Goal: Information Seeking & Learning: Learn about a topic

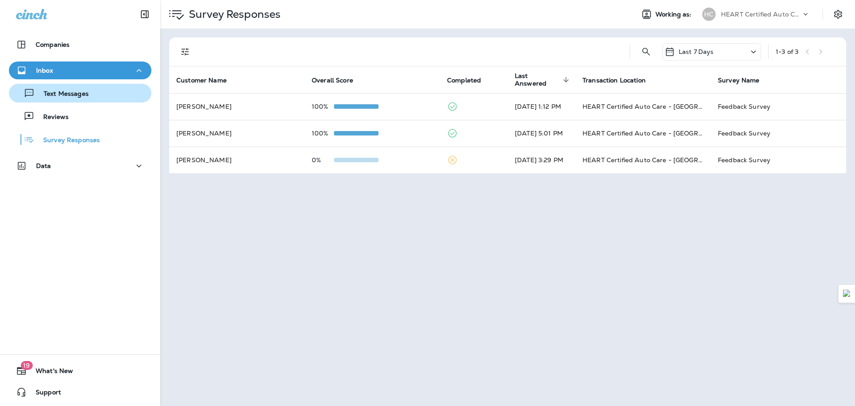
click at [63, 93] on p "Text Messages" at bounding box center [62, 94] width 54 height 8
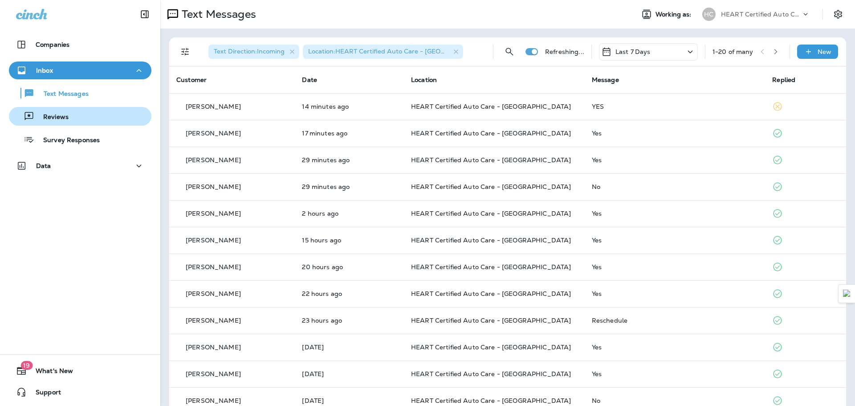
click at [65, 113] on p "Reviews" at bounding box center [51, 117] width 34 height 8
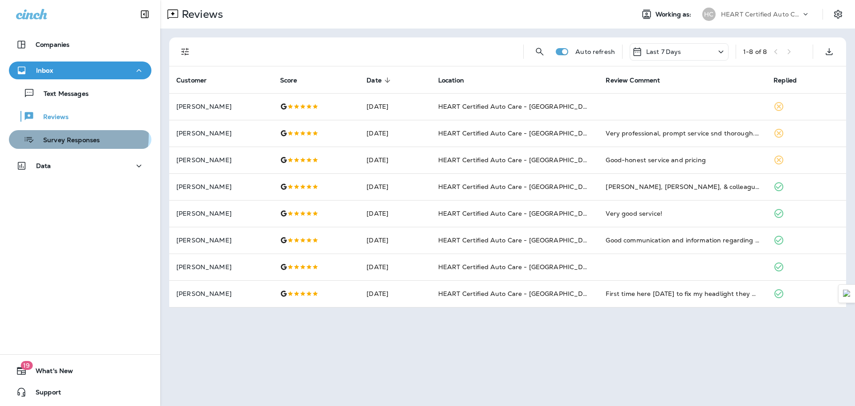
click at [69, 136] on p "Survey Responses" at bounding box center [66, 140] width 65 height 8
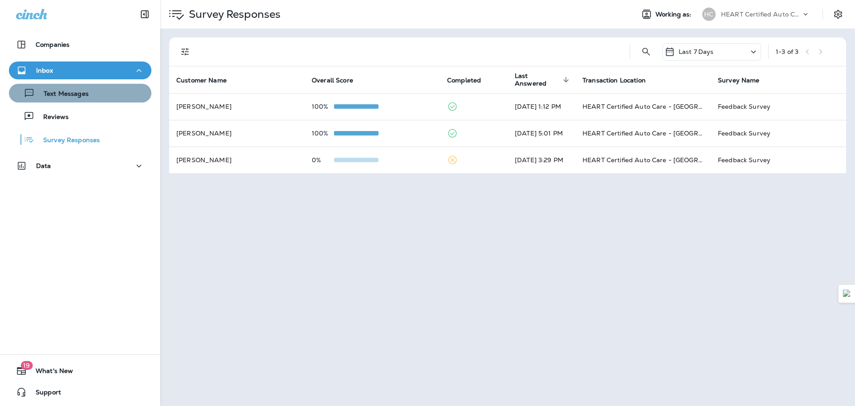
click at [89, 96] on div "Text Messages" at bounding box center [79, 92] width 135 height 13
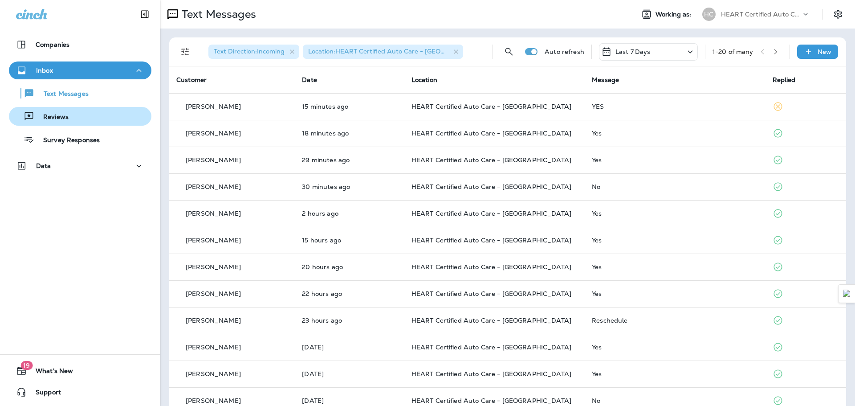
click at [86, 111] on div "Reviews" at bounding box center [79, 116] width 135 height 13
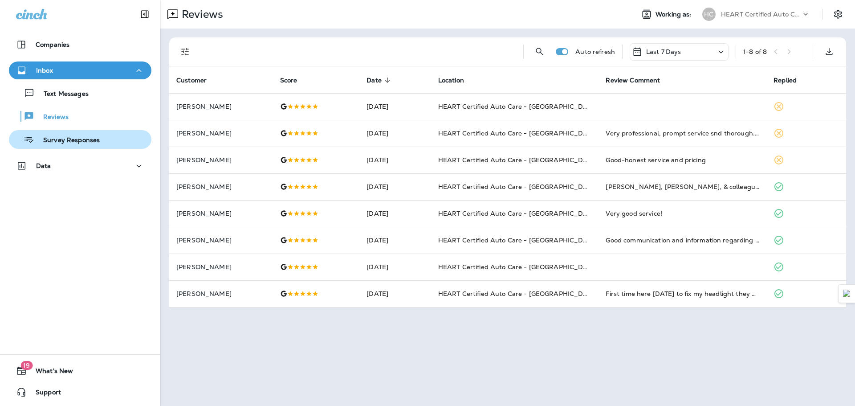
click at [87, 135] on div "Survey Responses" at bounding box center [55, 139] width 87 height 13
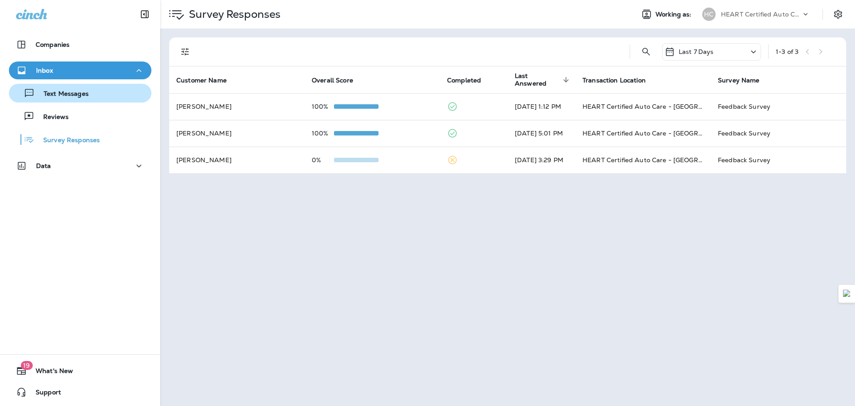
click at [99, 94] on div "Text Messages" at bounding box center [79, 92] width 135 height 13
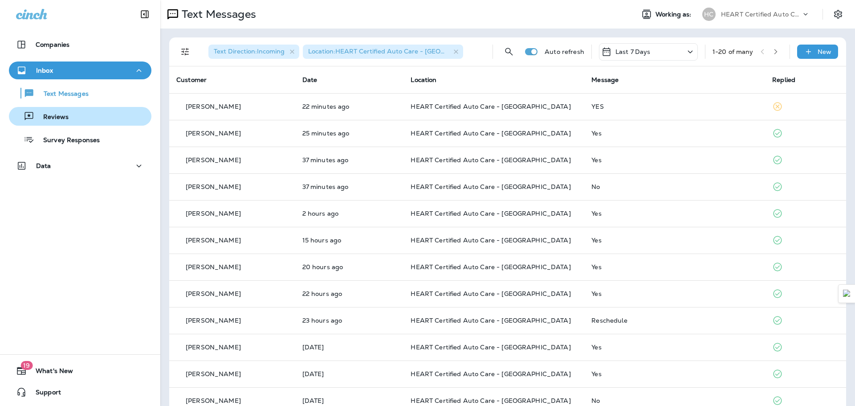
click at [51, 119] on p "Reviews" at bounding box center [51, 117] width 34 height 8
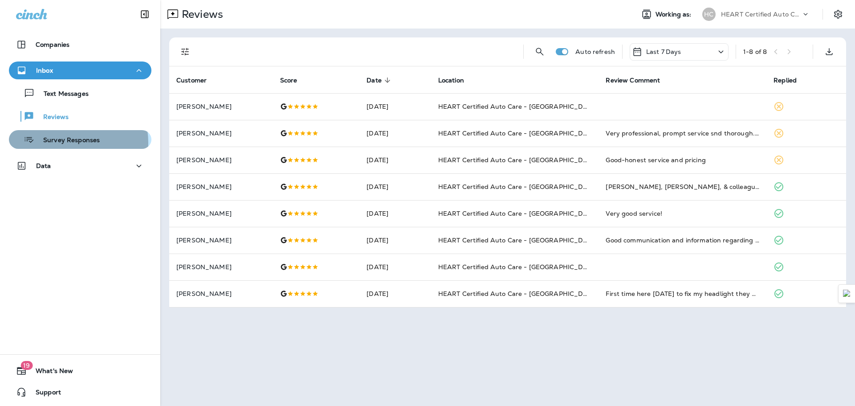
click at [65, 143] on p "Survey Responses" at bounding box center [66, 140] width 65 height 8
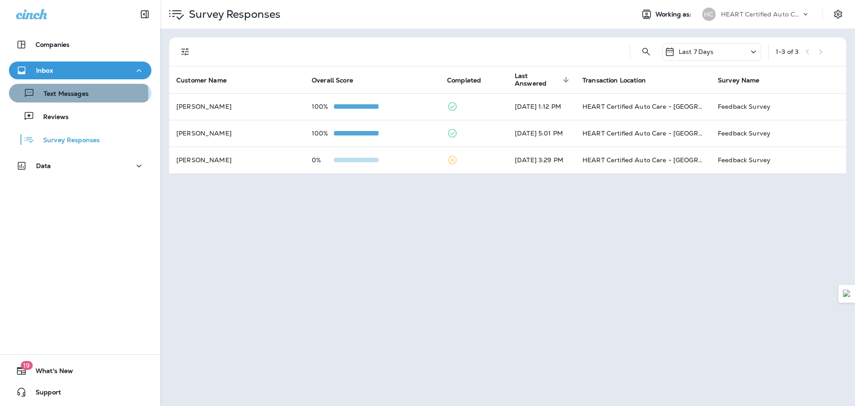
click at [63, 94] on p "Text Messages" at bounding box center [62, 94] width 54 height 8
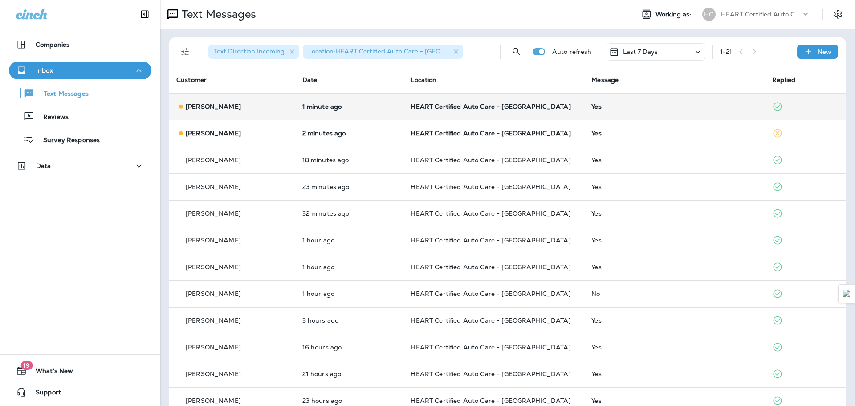
click at [207, 106] on p "Christine Oneil" at bounding box center [213, 106] width 55 height 7
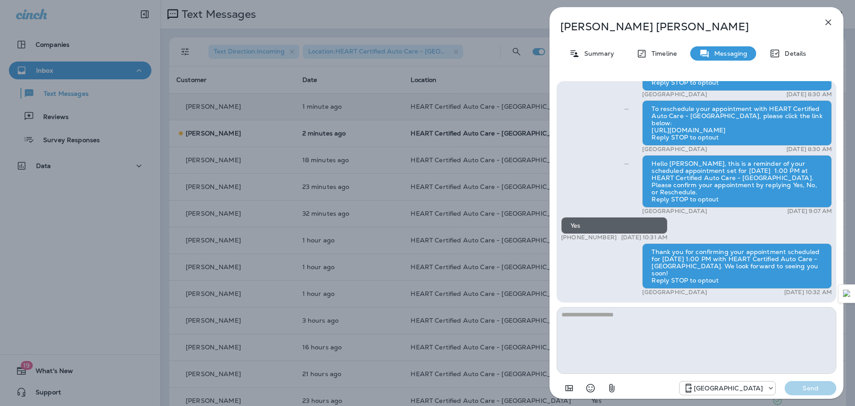
click at [831, 19] on icon "button" at bounding box center [828, 22] width 11 height 11
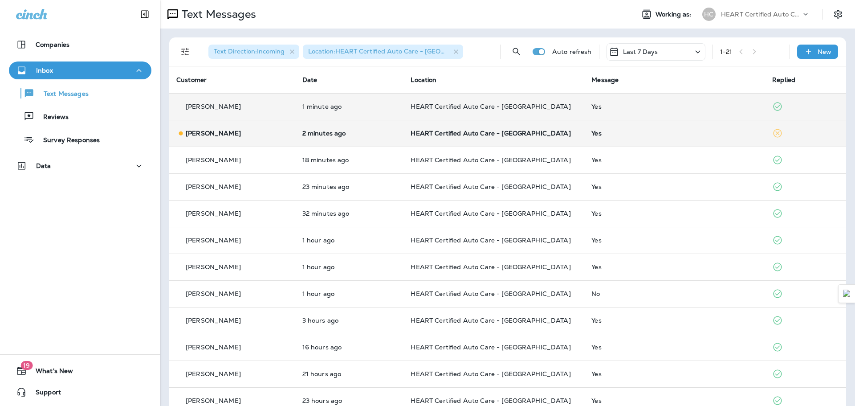
click at [207, 127] on td "[PERSON_NAME]" at bounding box center [232, 133] width 126 height 27
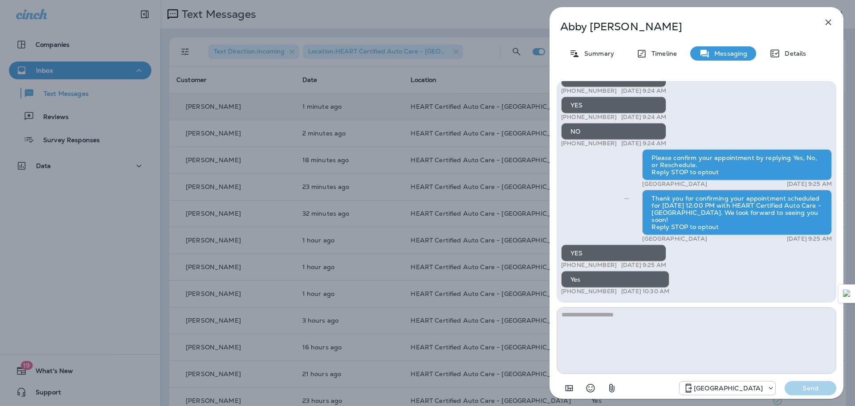
click at [831, 20] on icon "button" at bounding box center [829, 23] width 6 height 6
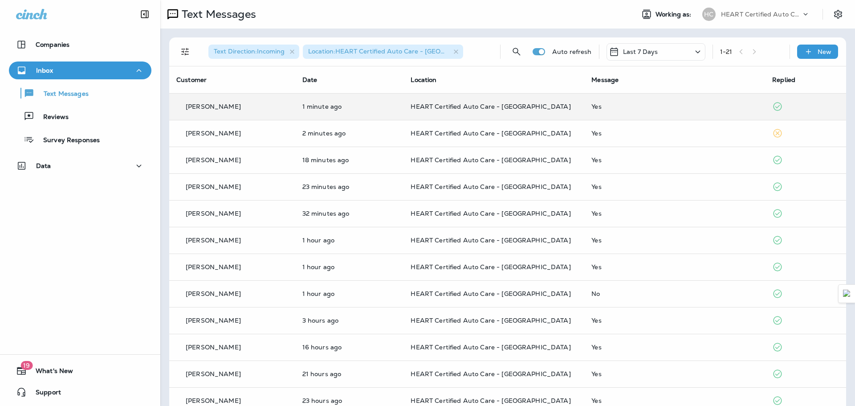
click at [82, 96] on div at bounding box center [427, 203] width 855 height 406
click at [83, 96] on p "Text Messages" at bounding box center [62, 94] width 54 height 8
click at [83, 95] on p "Text Messages" at bounding box center [62, 94] width 54 height 8
